Goal: Check status: Check status

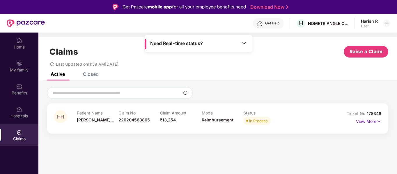
scroll to position [33, 0]
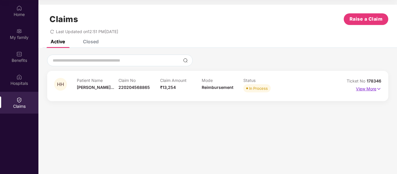
click at [364, 89] on p "View More" at bounding box center [368, 88] width 25 height 8
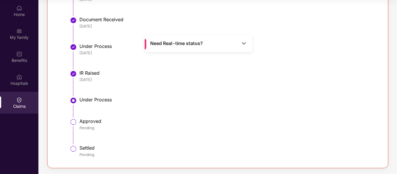
scroll to position [0, 0]
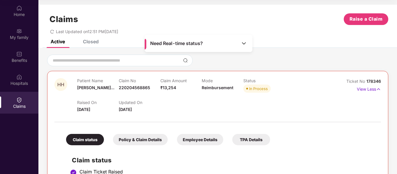
click at [244, 43] on img at bounding box center [244, 43] width 6 height 6
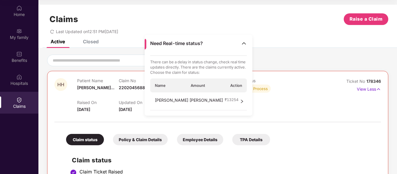
click at [286, 57] on div at bounding box center [217, 61] width 341 height 12
click at [256, 109] on div "Raised On 21 Sept 2025 Updated On 13 Oct 2025" at bounding box center [201, 103] width 249 height 19
click at [307, 124] on div at bounding box center [217, 119] width 326 height 12
click at [378, 89] on img at bounding box center [378, 89] width 5 height 6
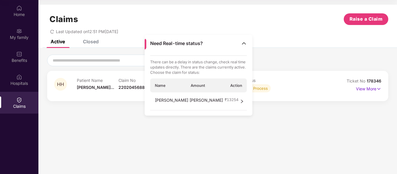
click at [241, 100] on icon "right" at bounding box center [242, 102] width 4 height 4
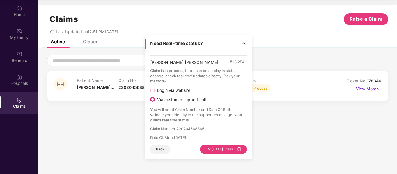
click at [106, 132] on section "Claims Raise a Claim Last Updated on 12:51 PM, 13 Oct 2025 Active Closed HH Pat…" at bounding box center [217, 87] width 358 height 174
click at [244, 45] on img at bounding box center [244, 43] width 6 height 6
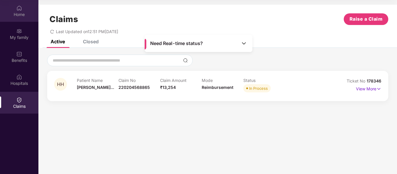
click at [18, 12] on div "Home" at bounding box center [19, 15] width 38 height 6
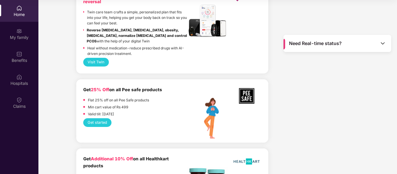
scroll to position [431, 0]
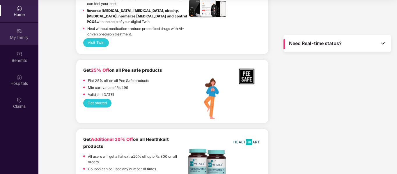
click at [18, 38] on div "My family" at bounding box center [19, 38] width 38 height 6
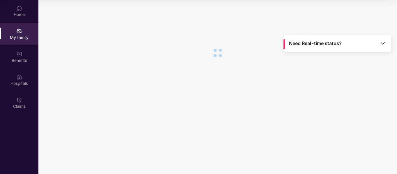
scroll to position [0, 0]
click at [18, 53] on img at bounding box center [19, 54] width 6 height 6
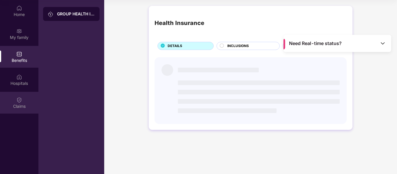
click at [23, 110] on div "Claims" at bounding box center [19, 103] width 38 height 22
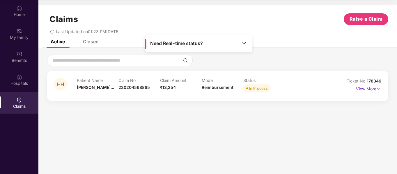
click at [99, 43] on div "Closed" at bounding box center [91, 42] width 16 height 6
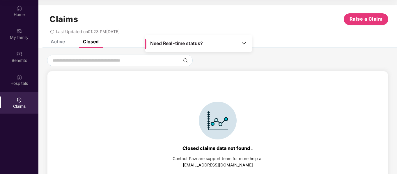
click at [62, 47] on div "Active" at bounding box center [53, 41] width 23 height 13
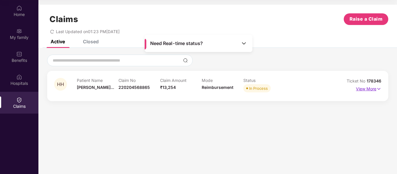
click at [368, 89] on p "View More" at bounding box center [368, 88] width 25 height 8
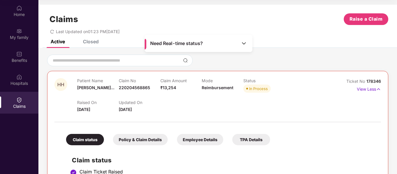
click at [248, 140] on div "TPA Details" at bounding box center [251, 139] width 38 height 11
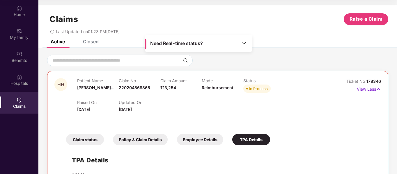
scroll to position [41, 0]
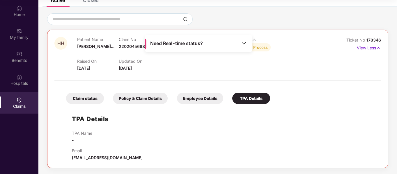
click at [95, 159] on span "support@pazcare.com" at bounding box center [107, 157] width 71 height 5
copy div "support@pazcare.com Closed claims data not found . Contact Pazcare support team…"
click at [372, 49] on p "View Less" at bounding box center [369, 47] width 24 height 8
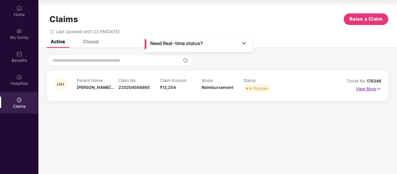
scroll to position [0, 0]
click at [364, 91] on p "View More" at bounding box center [368, 88] width 25 height 8
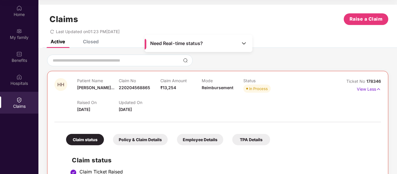
scroll to position [179, 0]
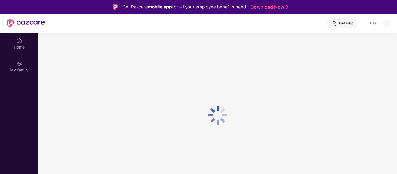
scroll to position [33, 0]
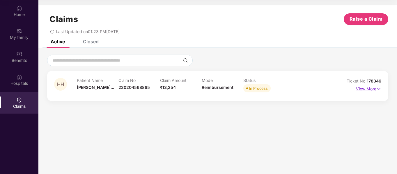
click at [375, 88] on p "View More" at bounding box center [368, 88] width 25 height 8
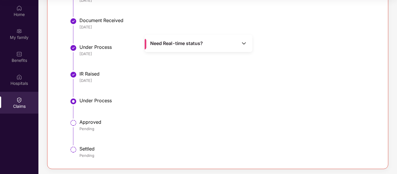
scroll to position [179, 0]
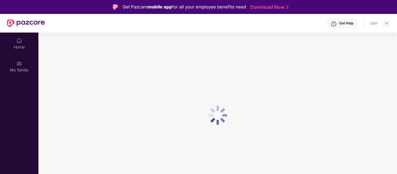
scroll to position [33, 0]
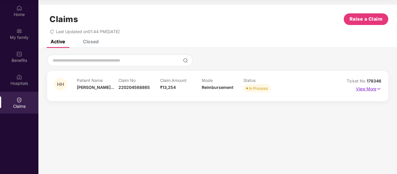
click at [372, 88] on p "View More" at bounding box center [368, 88] width 25 height 8
